Goal: Find specific page/section: Find specific page/section

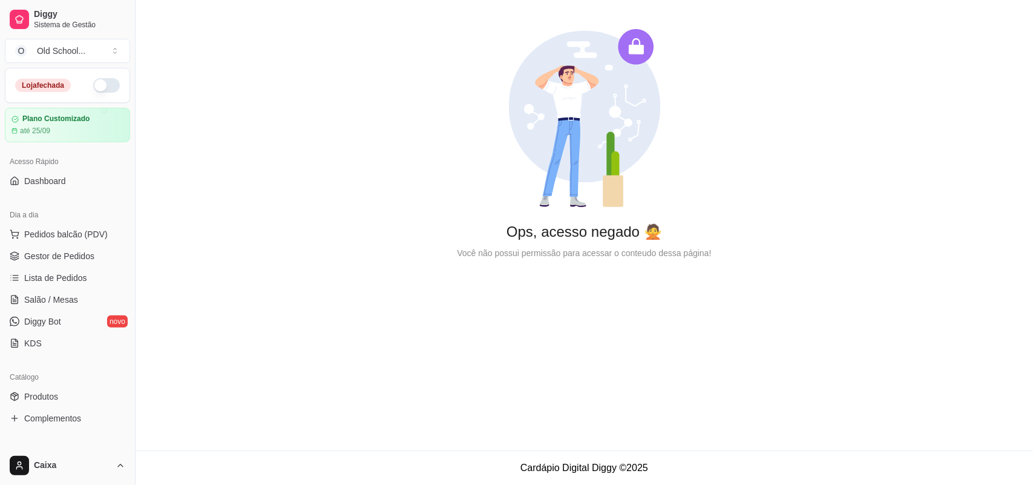
scroll to position [227, 0]
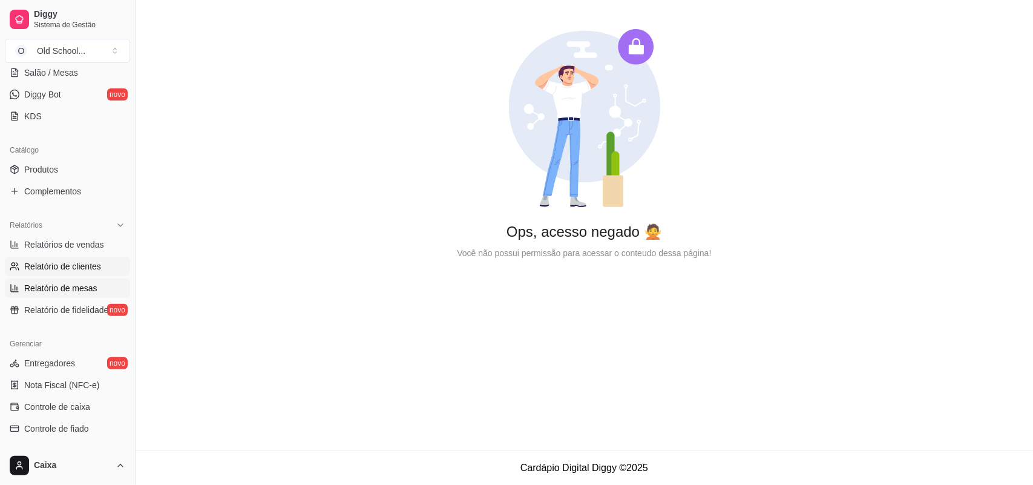
click at [71, 285] on span "Relatório de mesas" at bounding box center [60, 288] width 73 height 12
click at [52, 241] on span "Relatórios de vendas" at bounding box center [64, 245] width 80 height 12
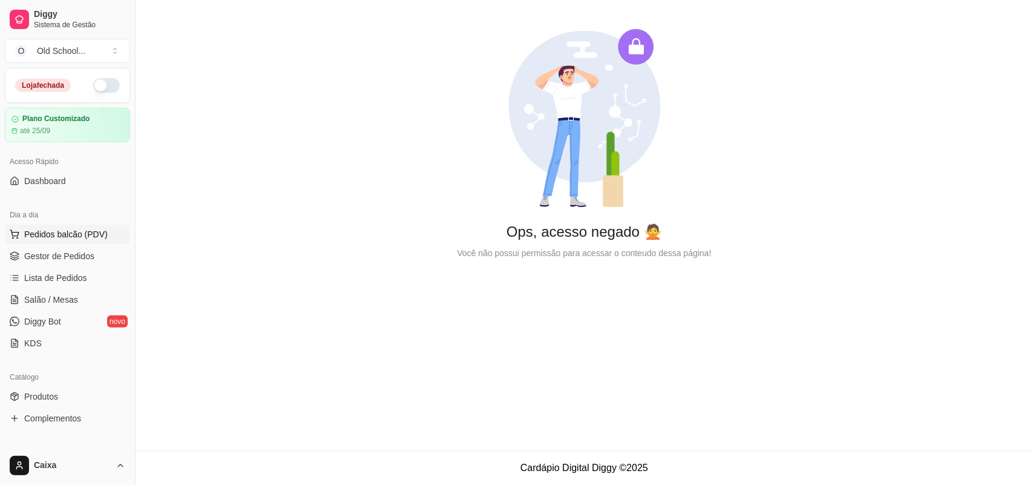
click at [38, 231] on span "Pedidos balcão (PDV)" at bounding box center [66, 234] width 84 height 12
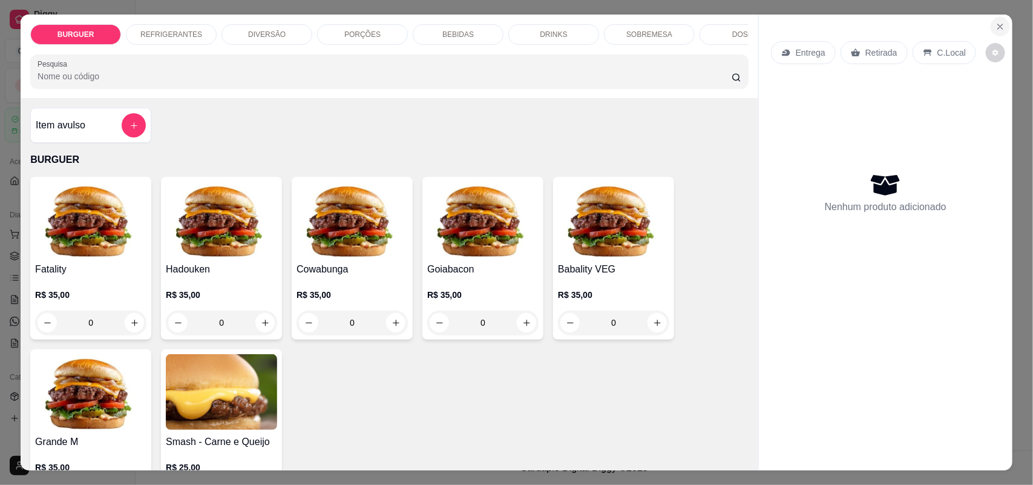
click at [996, 22] on icon "Close" at bounding box center [1001, 27] width 10 height 10
